Goal: Task Accomplishment & Management: Manage account settings

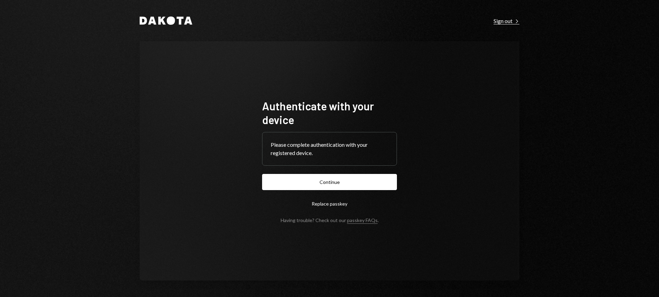
click at [502, 24] on div "Sign out Right Caret" at bounding box center [506, 21] width 26 height 7
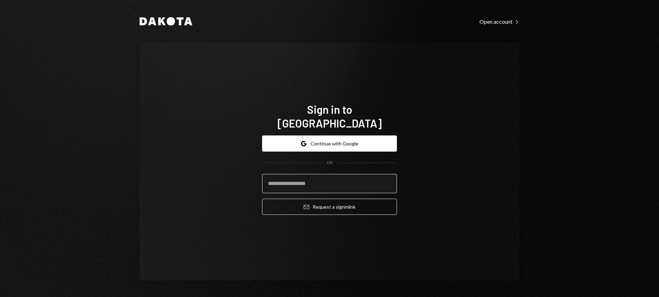
click at [324, 174] on input "email" at bounding box center [329, 183] width 135 height 19
click at [322, 180] on input "email" at bounding box center [329, 183] width 135 height 19
click at [0, 297] on com-1password-button at bounding box center [0, 297] width 0 height 0
type input "**********"
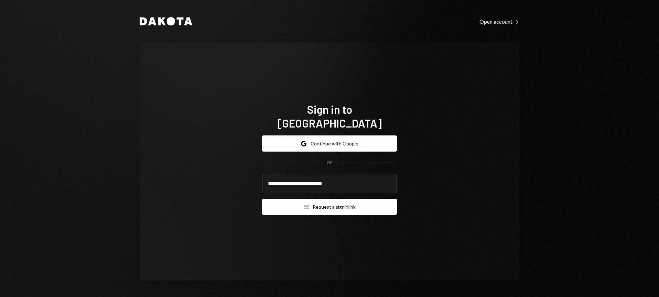
click at [325, 204] on button "Email Request a sign in link" at bounding box center [329, 207] width 135 height 16
